Goal: Check status: Check status

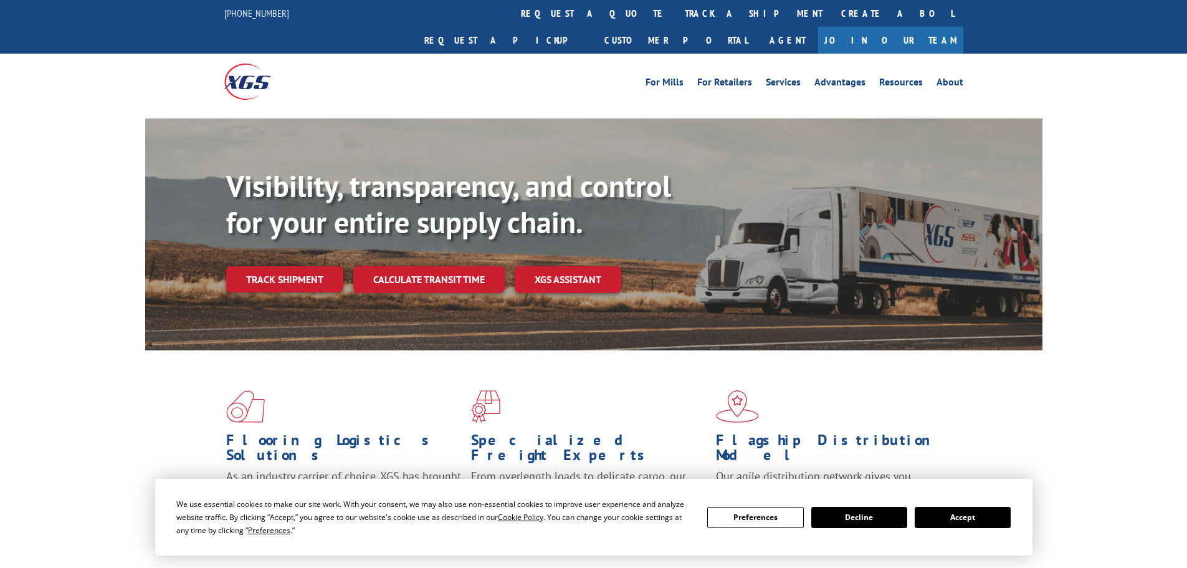
click at [987, 517] on button "Accept" at bounding box center [963, 517] width 96 height 21
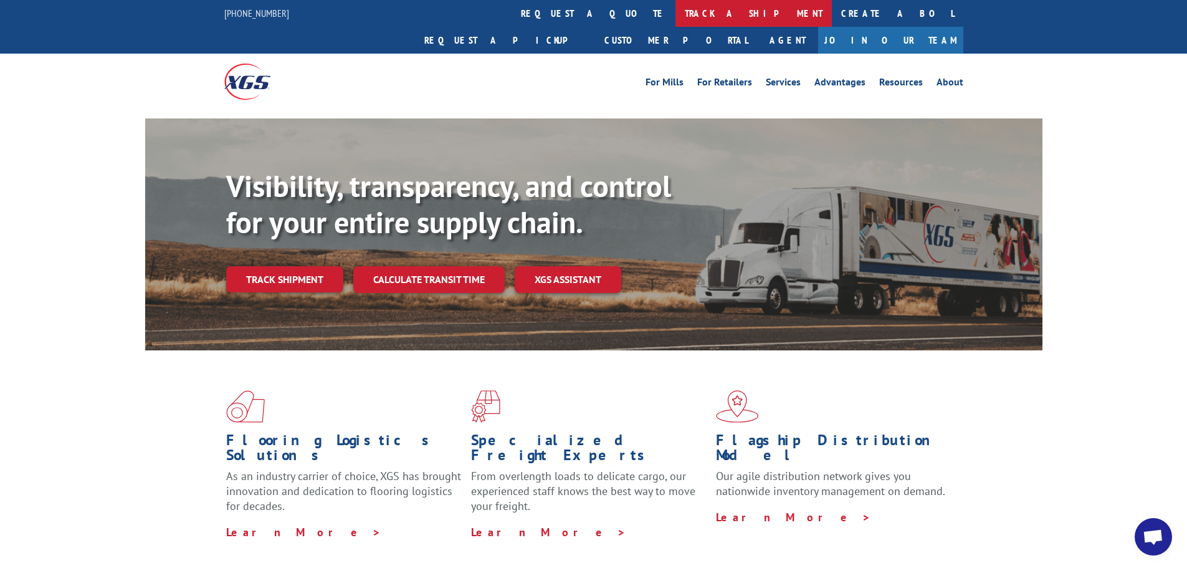
click at [676, 14] on link "track a shipment" at bounding box center [754, 13] width 156 height 27
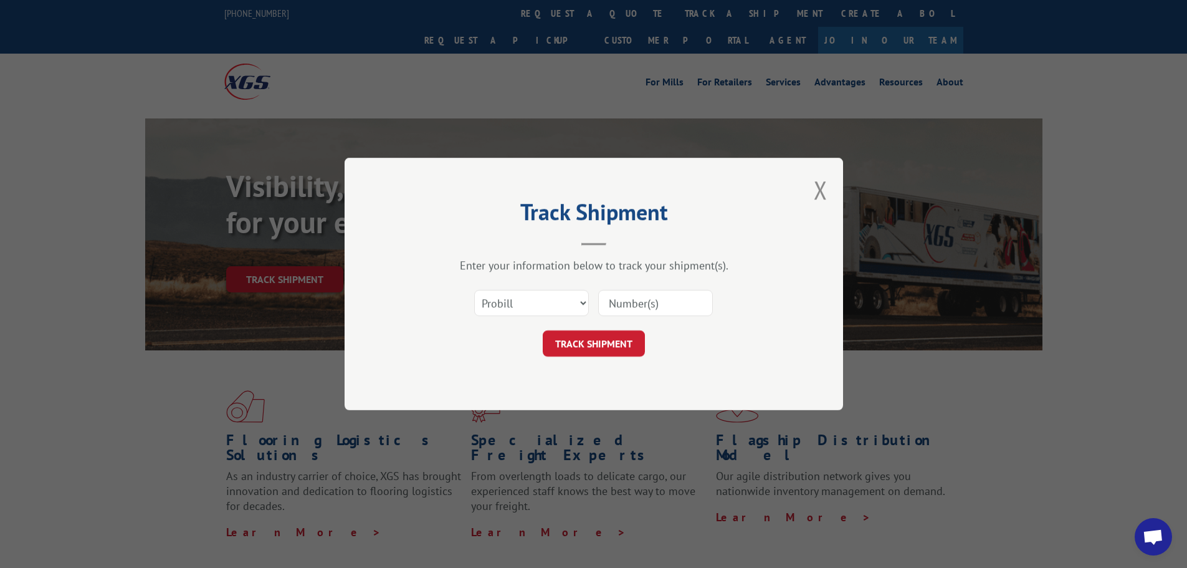
click at [647, 307] on input at bounding box center [655, 303] width 115 height 26
paste input "17260823"
type input "17260823"
click at [607, 350] on button "TRACK SHIPMENT" at bounding box center [594, 343] width 102 height 26
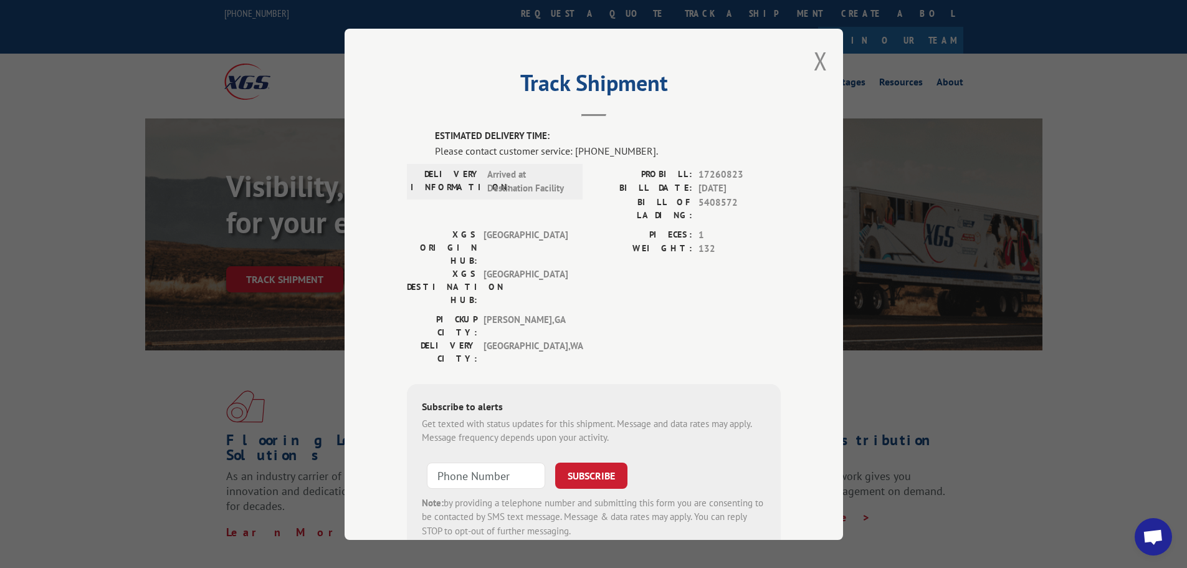
click at [806, 59] on div "Track Shipment ESTIMATED DELIVERY TIME: Please contact customer service: [PHONE…" at bounding box center [594, 284] width 499 height 511
click at [817, 57] on button "Close modal" at bounding box center [821, 60] width 14 height 33
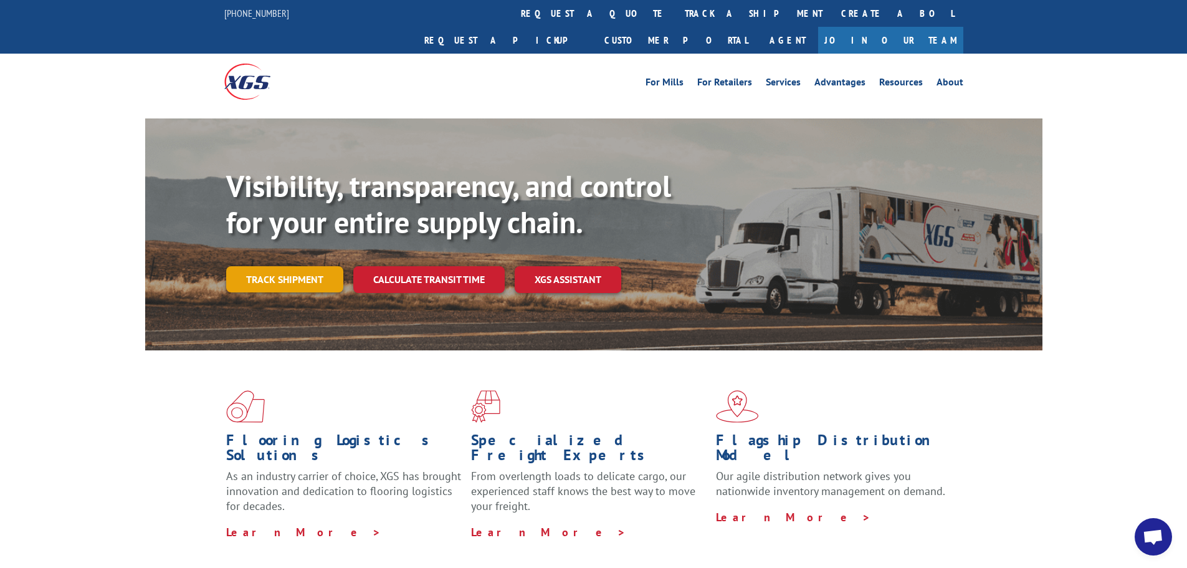
click at [295, 266] on link "Track shipment" at bounding box center [284, 279] width 117 height 26
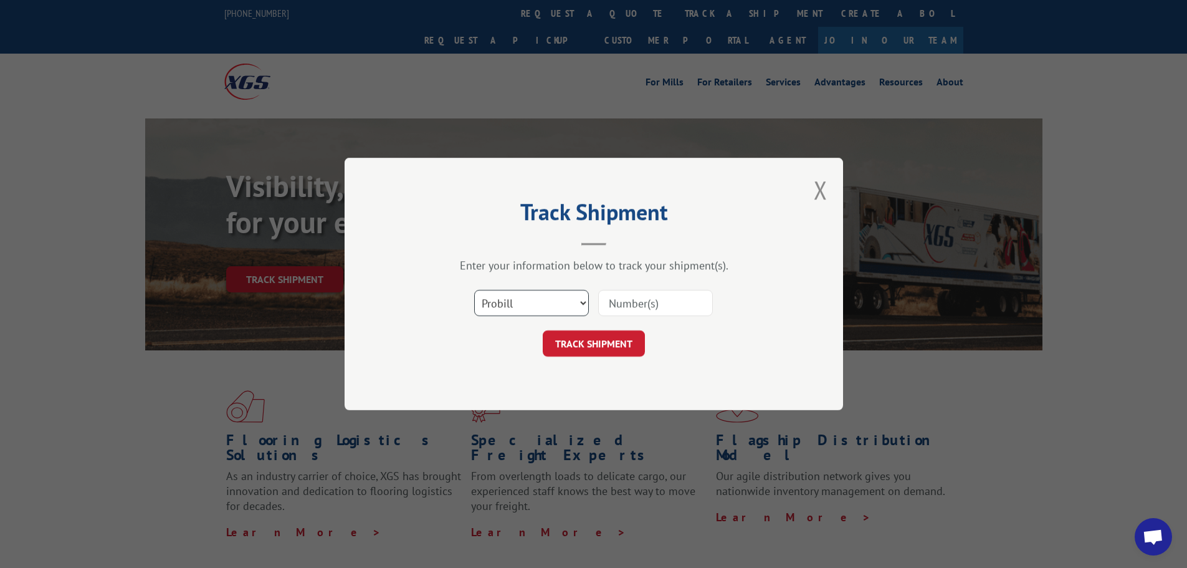
click at [581, 300] on select "Select category... Probill BOL PO" at bounding box center [531, 303] width 115 height 26
select select "po"
click at [474, 290] on select "Select category... Probill BOL PO" at bounding box center [531, 303] width 115 height 26
click at [636, 306] on input at bounding box center [655, 303] width 115 height 26
paste input "64542689"
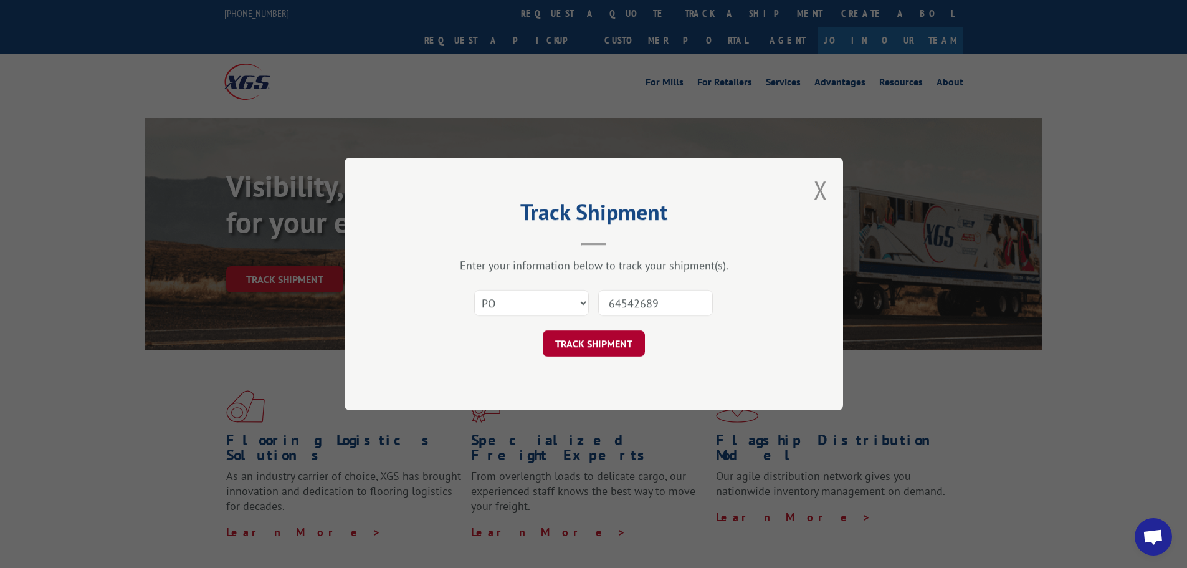
type input "64542689"
click at [592, 346] on button "TRACK SHIPMENT" at bounding box center [594, 343] width 102 height 26
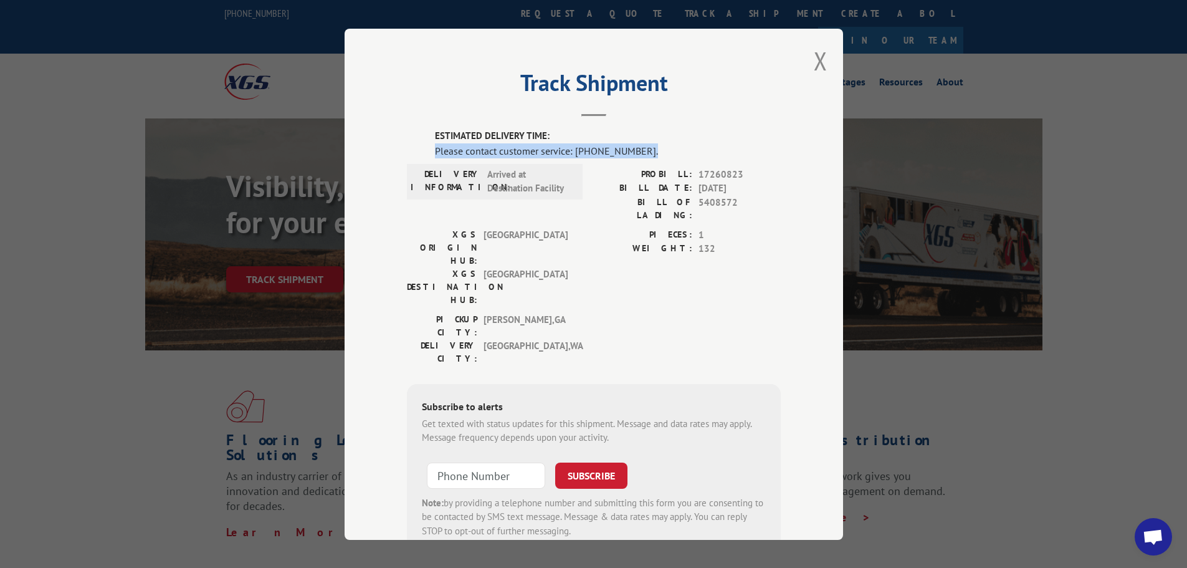
drag, startPoint x: 433, startPoint y: 145, endPoint x: 692, endPoint y: 145, distance: 259.3
click at [692, 145] on div "Please contact customer service: [PHONE_NUMBER]." at bounding box center [608, 150] width 346 height 15
copy div "Please contact customer service: [PHONE_NUMBER]."
